Goal: Information Seeking & Learning: Learn about a topic

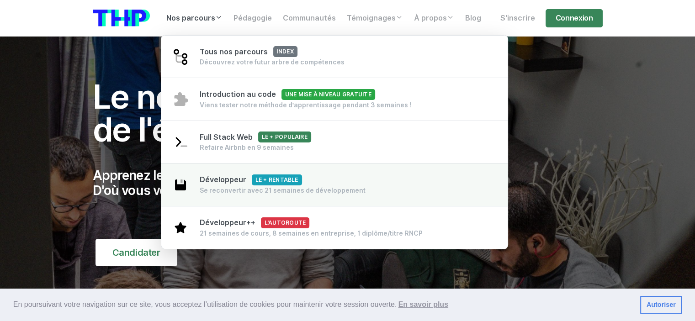
click at [230, 188] on div "Se reconvertir avec 21 semaines de développement" at bounding box center [283, 190] width 166 height 9
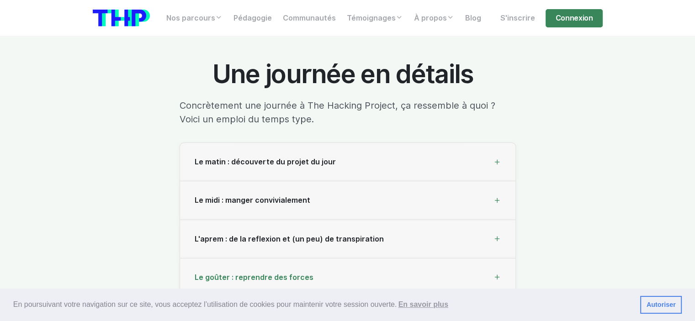
scroll to position [3015, 0]
click at [228, 196] on span "Le midi : manger convivialement" at bounding box center [253, 200] width 116 height 9
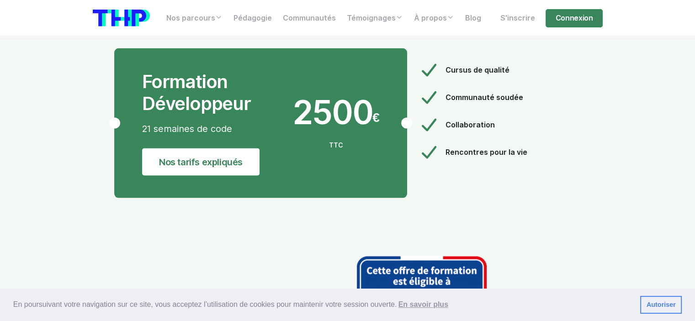
scroll to position [5207, 0]
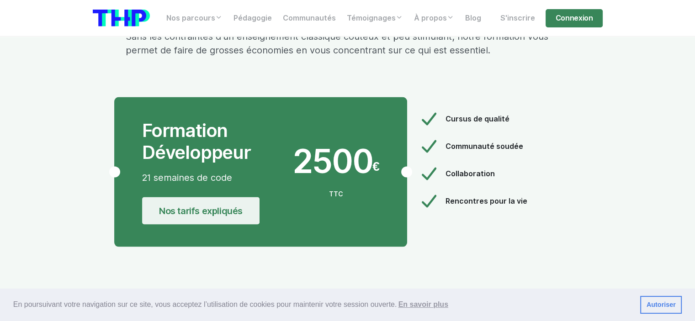
click at [236, 197] on link "Nos tarifs expliqués" at bounding box center [200, 210] width 117 height 27
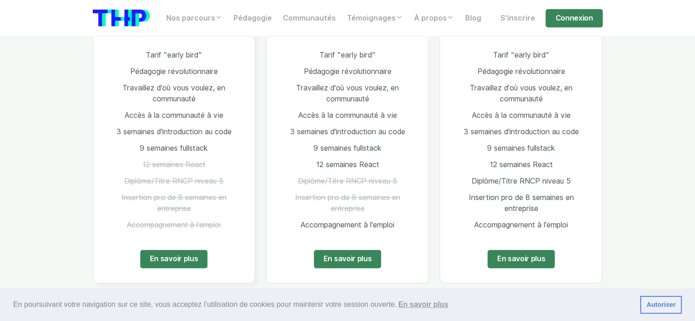
scroll to position [1279, 0]
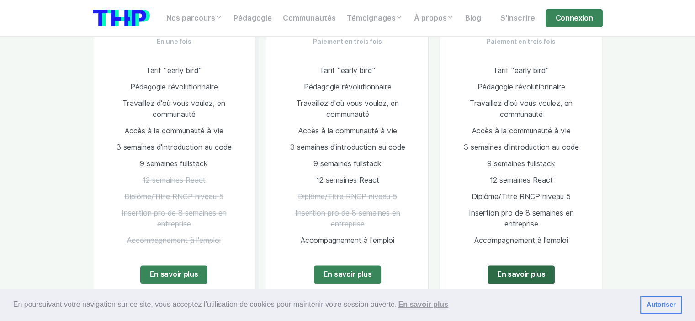
click at [513, 265] on link "En savoir plus" at bounding box center [521, 274] width 68 height 18
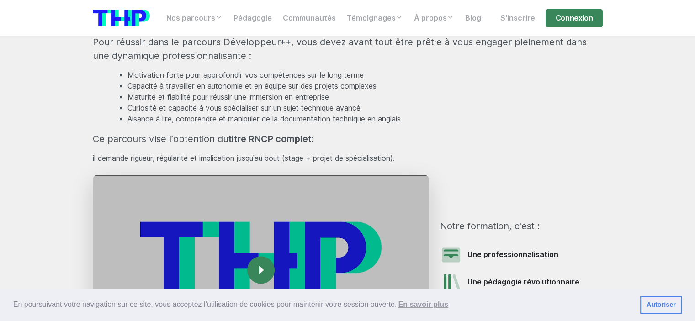
scroll to position [1096, 0]
